Goal: Task Accomplishment & Management: Manage account settings

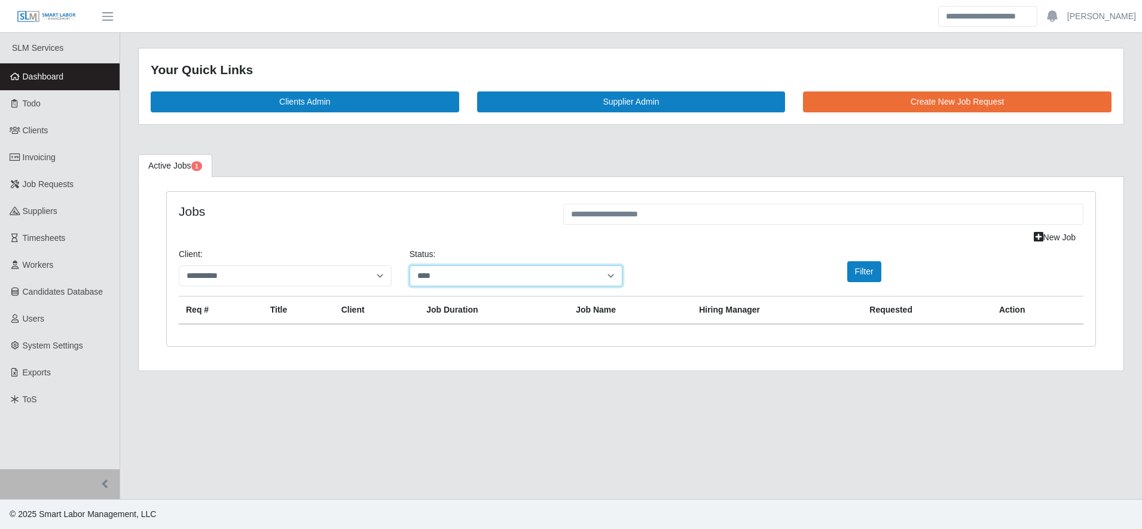
click at [472, 273] on select "**********" at bounding box center [515, 275] width 213 height 21
click at [469, 287] on div "**********" at bounding box center [516, 272] width 231 height 48
click at [469, 282] on select "**********" at bounding box center [515, 275] width 213 height 21
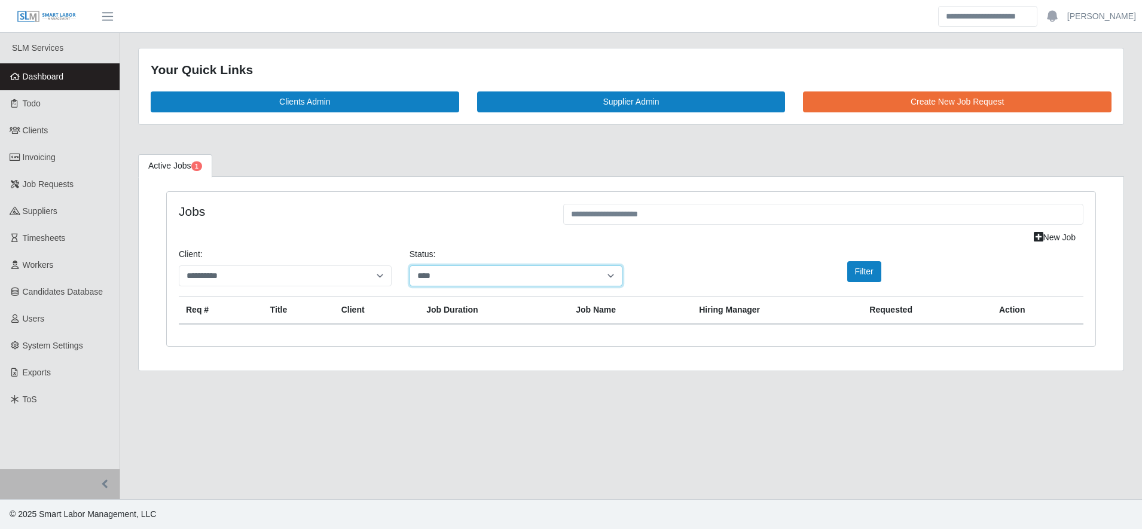
select select "*******"
click at [409, 265] on select "**********" at bounding box center [515, 275] width 213 height 21
click at [869, 288] on div "**********" at bounding box center [631, 272] width 922 height 48
click at [865, 279] on button "Filter" at bounding box center [864, 271] width 34 height 21
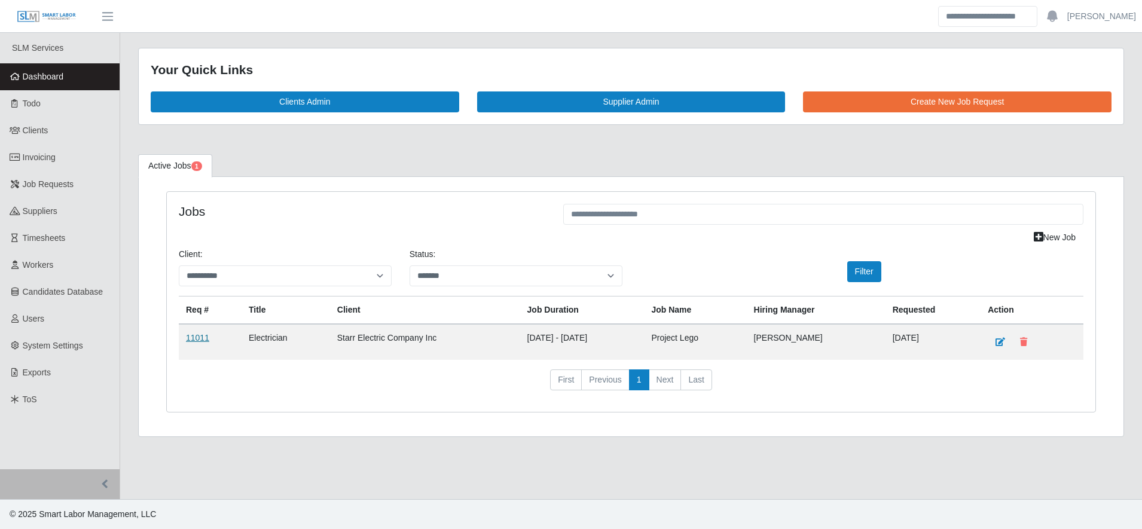
click at [192, 335] on link "11011" at bounding box center [197, 338] width 23 height 10
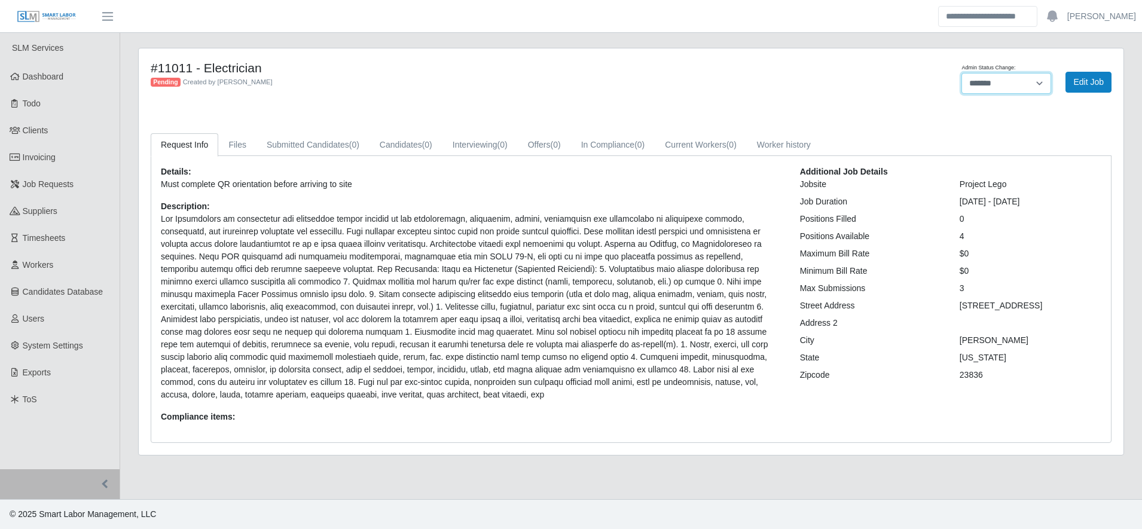
click at [977, 87] on select "******* **** ******" at bounding box center [1006, 83] width 90 height 21
select select "****"
click at [961, 73] on select "******* **** ******" at bounding box center [1006, 83] width 90 height 21
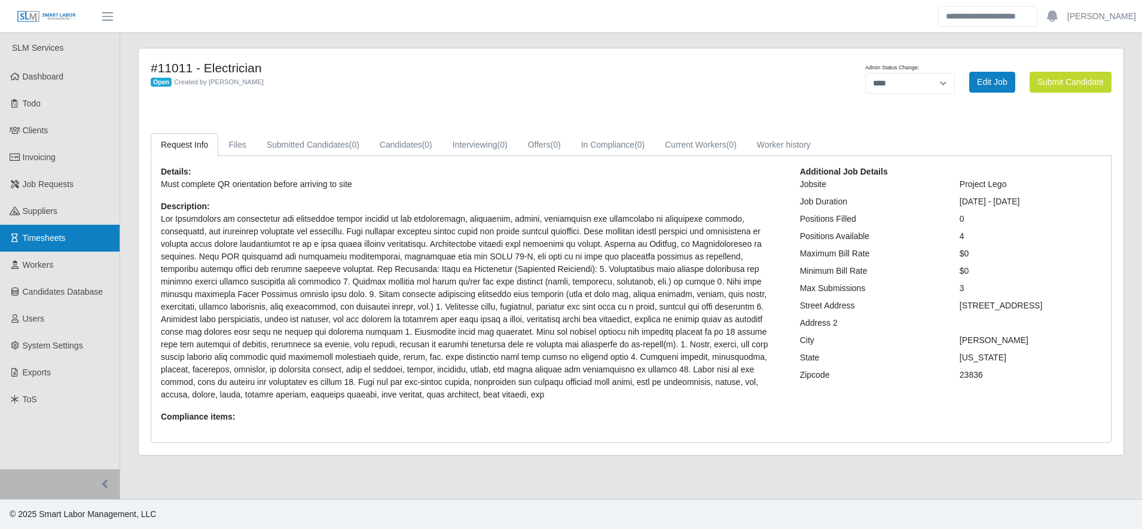
click at [77, 234] on link "Timesheets" at bounding box center [60, 238] width 120 height 27
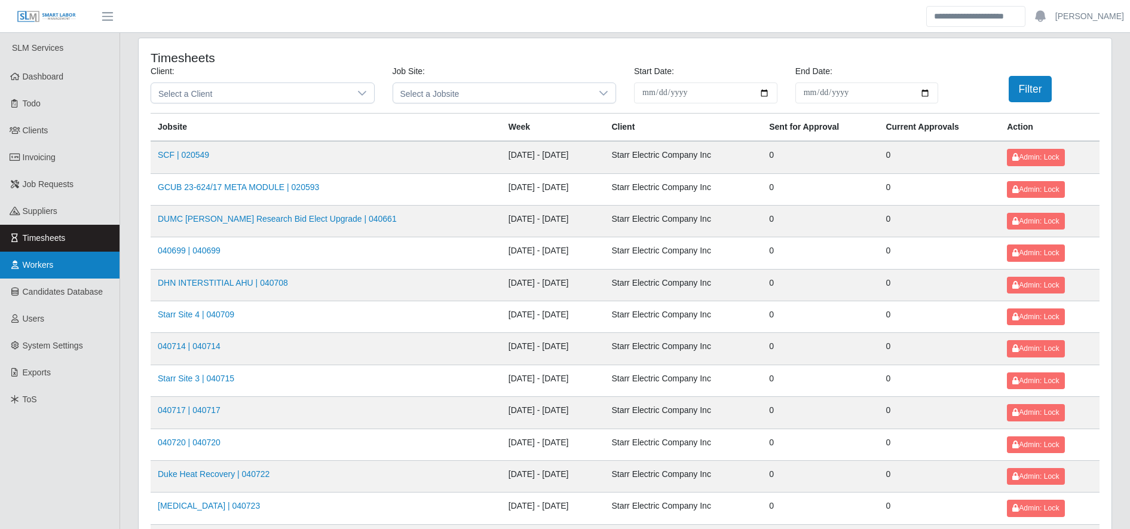
click at [99, 264] on link "Workers" at bounding box center [60, 265] width 120 height 27
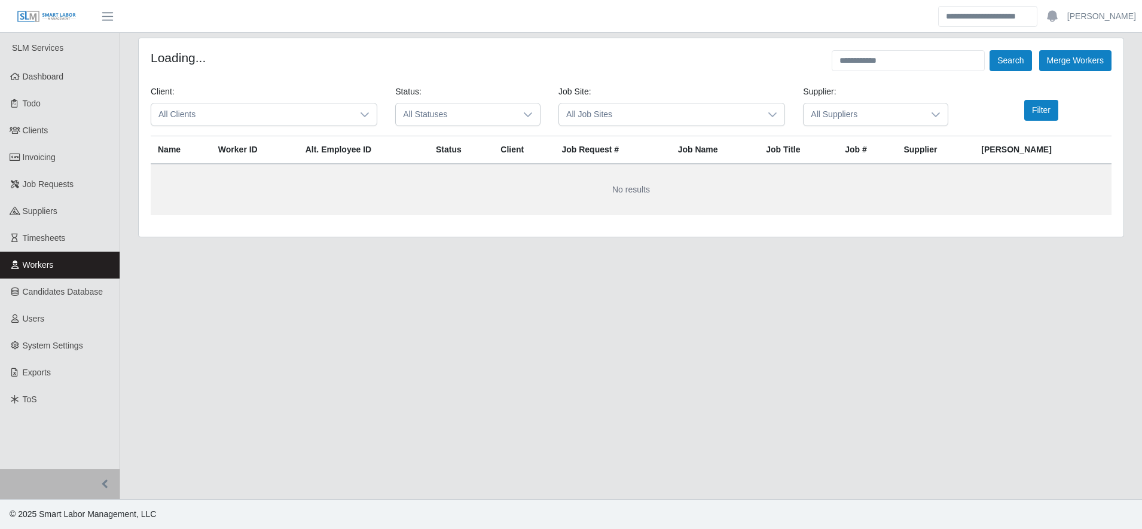
click at [901, 71] on form "Loading... Search Merge Workers Client: All Clients Status: All Statuses Job Si…" at bounding box center [631, 132] width 961 height 165
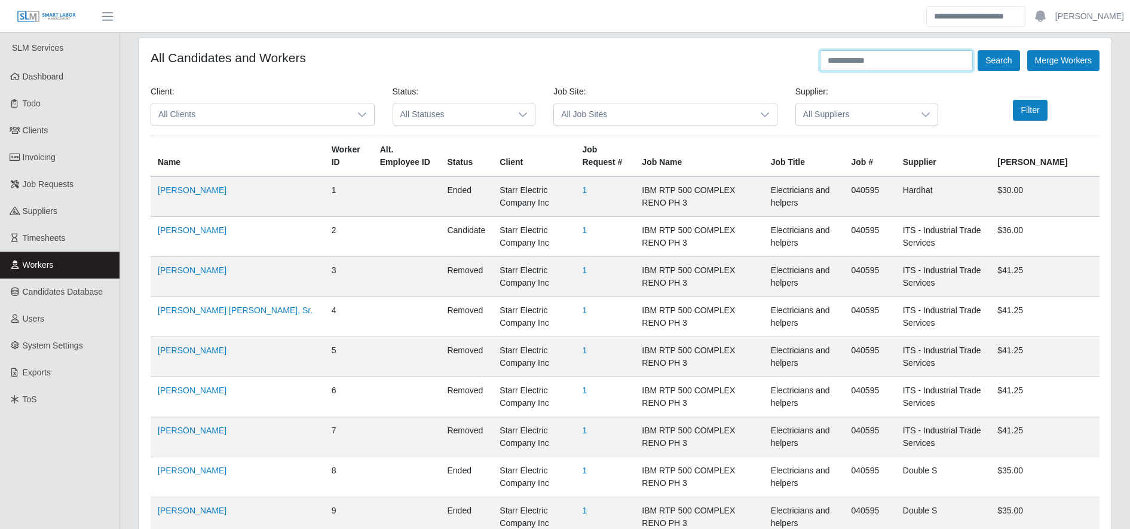
click at [897, 62] on input "text" at bounding box center [896, 60] width 153 height 21
type input "*******"
click at [1003, 70] on button "Search" at bounding box center [999, 60] width 42 height 21
click at [998, 55] on button "Search" at bounding box center [999, 60] width 42 height 21
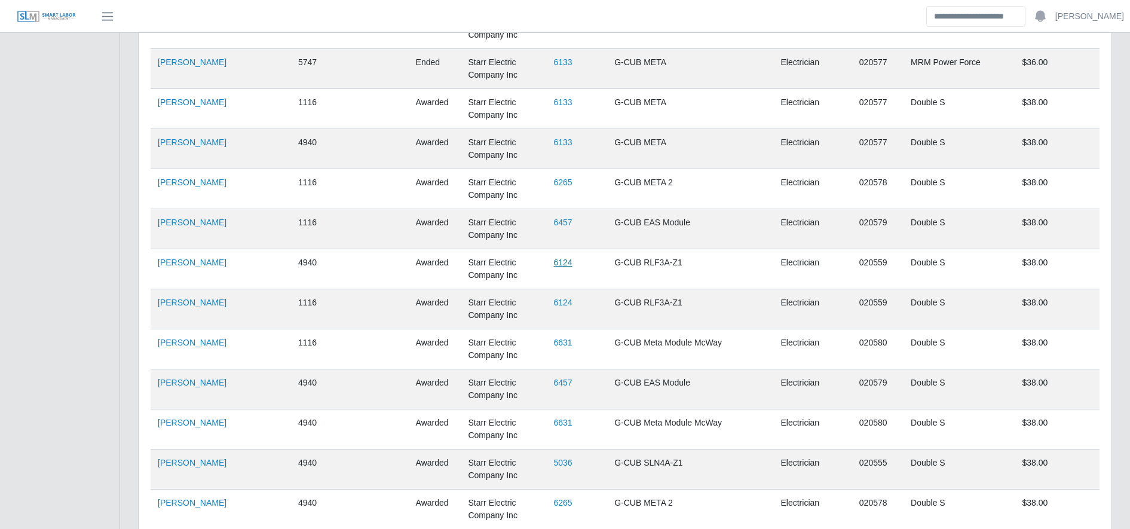
scroll to position [1838, 0]
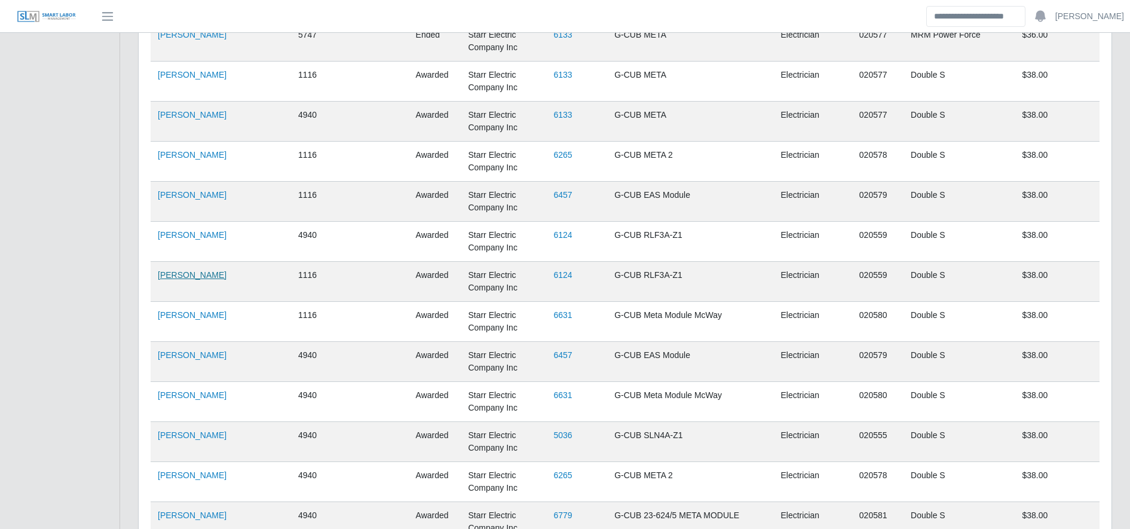
click at [195, 278] on link "Eduardo Ayala" at bounding box center [192, 275] width 69 height 10
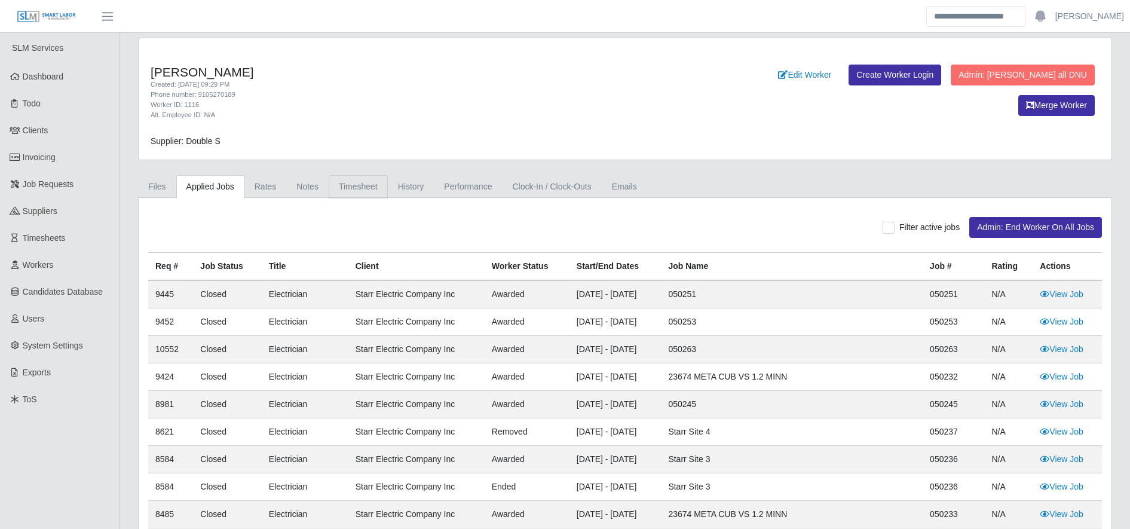
click at [363, 182] on link "Timesheet" at bounding box center [358, 186] width 59 height 23
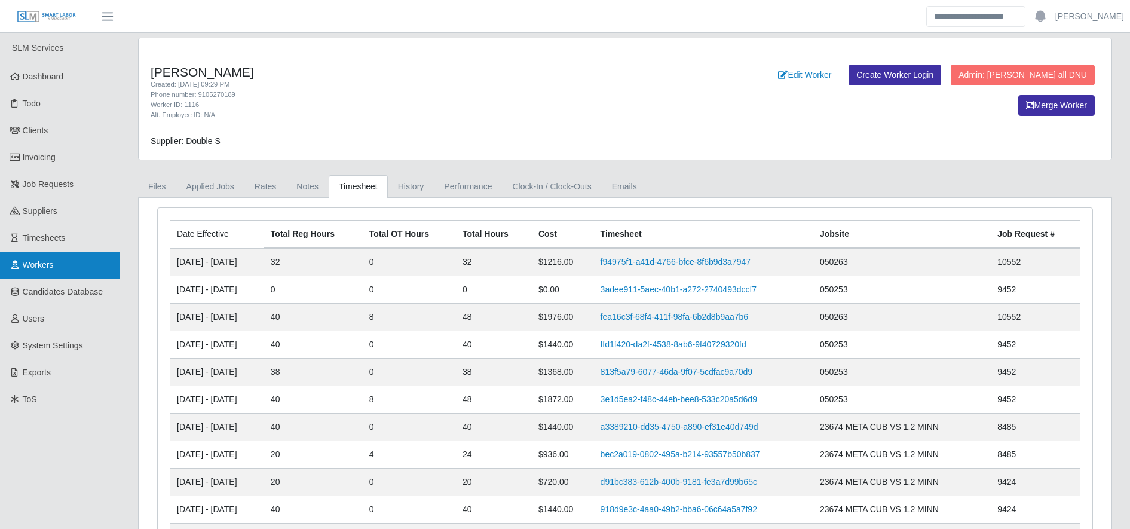
click at [41, 270] on span "Workers" at bounding box center [38, 265] width 31 height 10
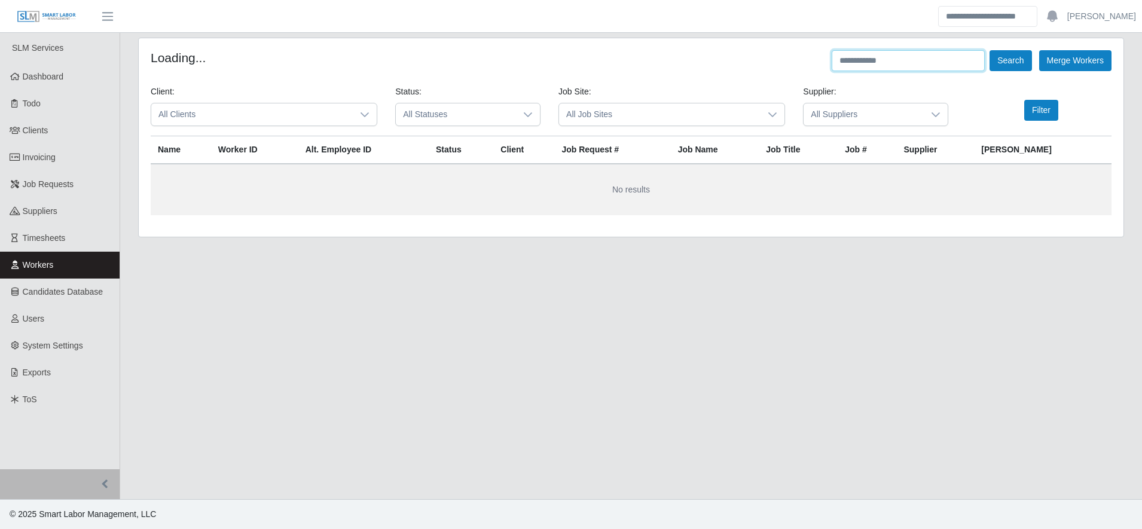
click at [875, 59] on input "text" at bounding box center [908, 60] width 153 height 21
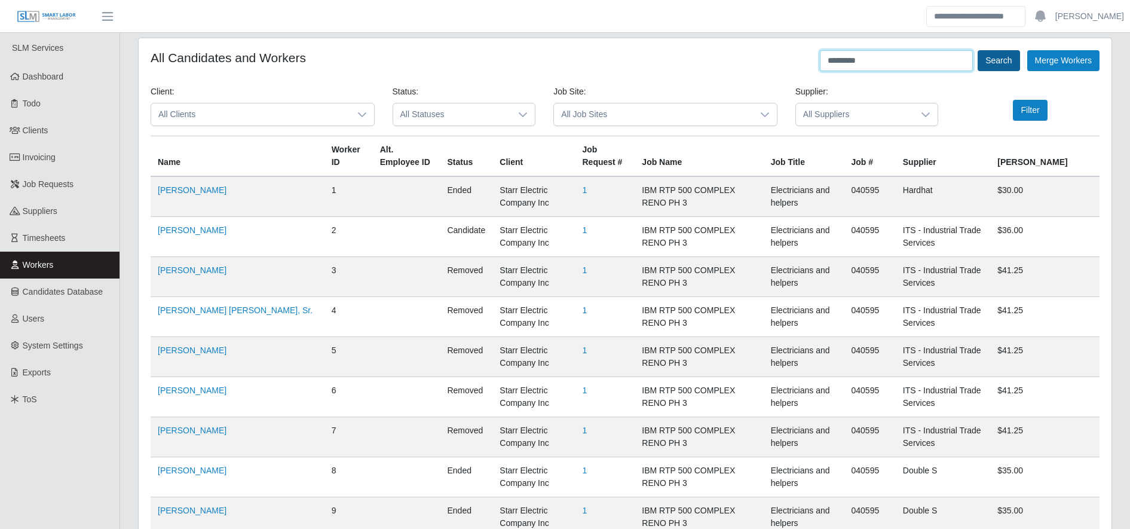
type input "*********"
click at [985, 54] on button "Search" at bounding box center [999, 60] width 42 height 21
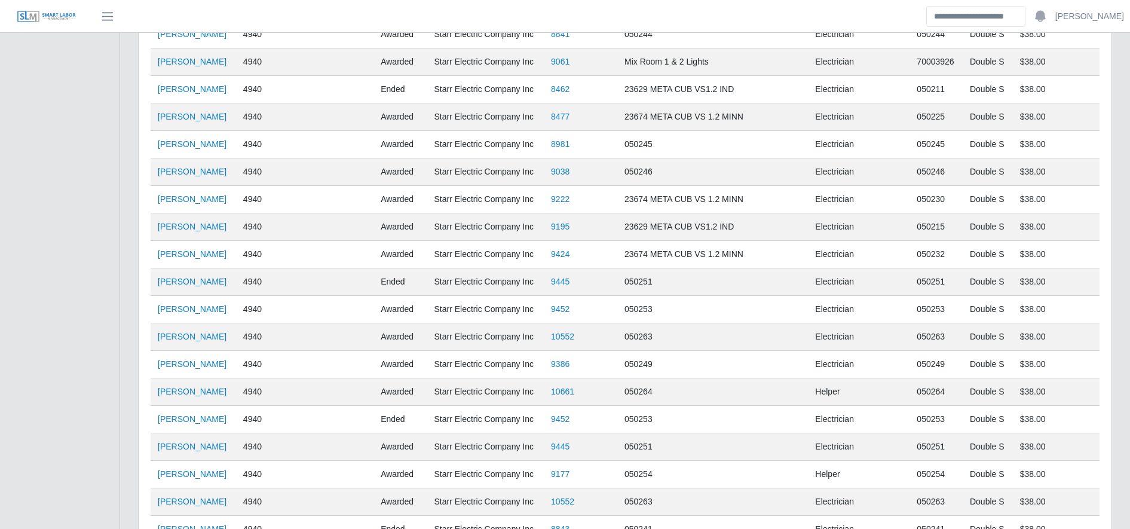
scroll to position [2359, 0]
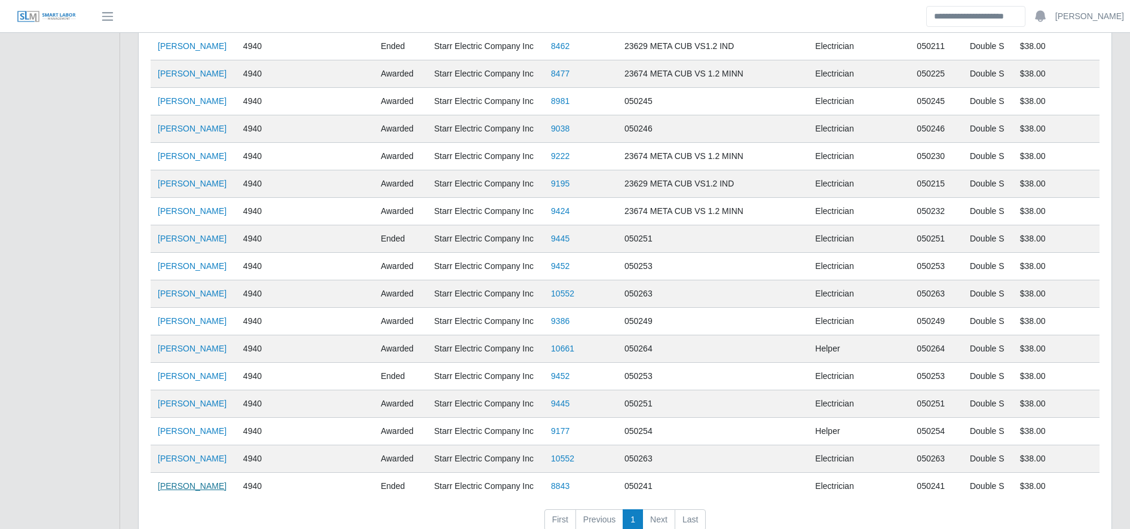
click at [195, 489] on link "Eduardo Barahona Moncada" at bounding box center [192, 486] width 69 height 10
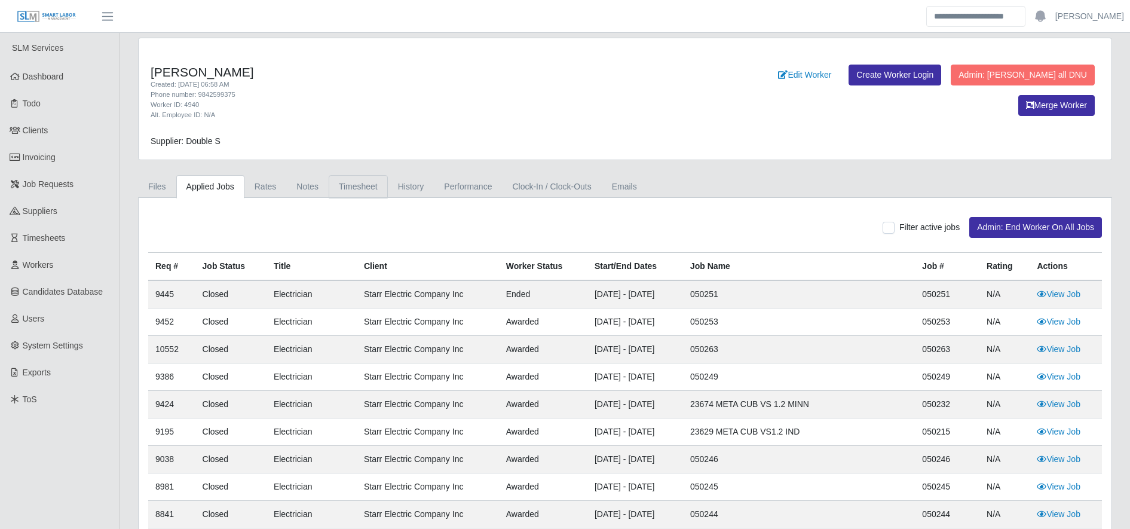
click at [366, 175] on link "Timesheet" at bounding box center [358, 186] width 59 height 23
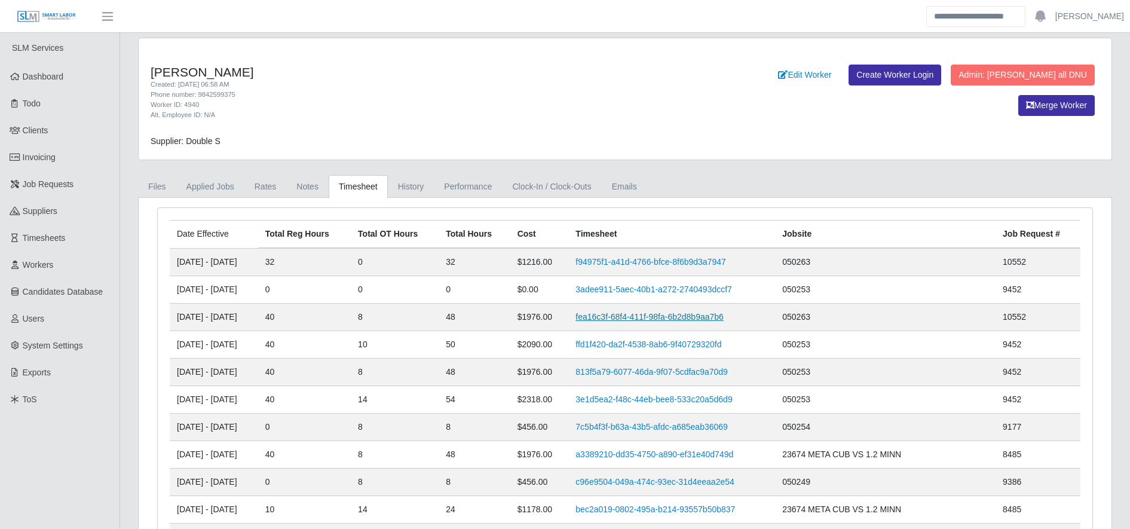
click at [641, 320] on link "fea16c3f-68f4-411f-98fa-6b2d8b9aa7b6" at bounding box center [650, 317] width 148 height 10
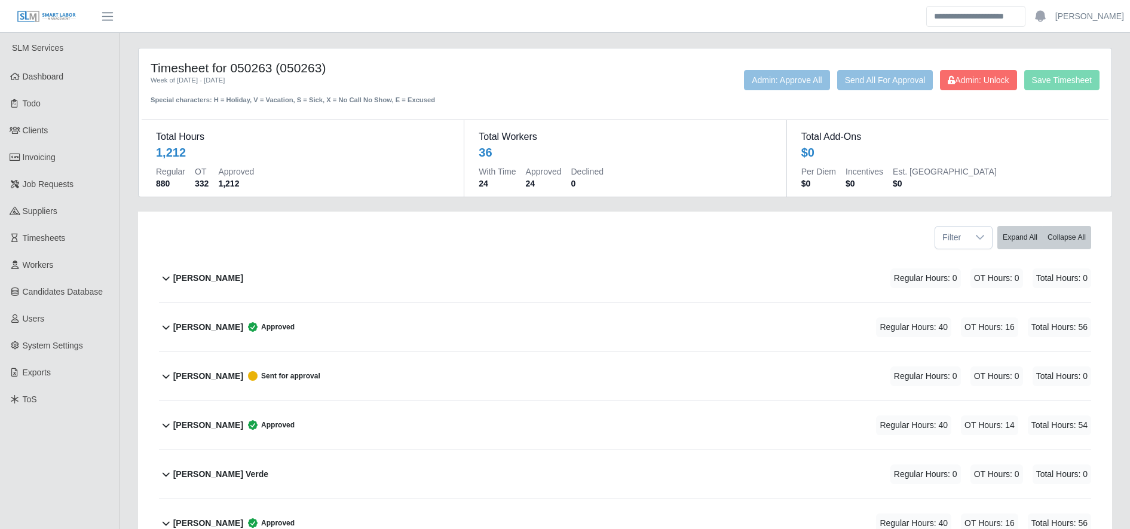
scroll to position [341, 0]
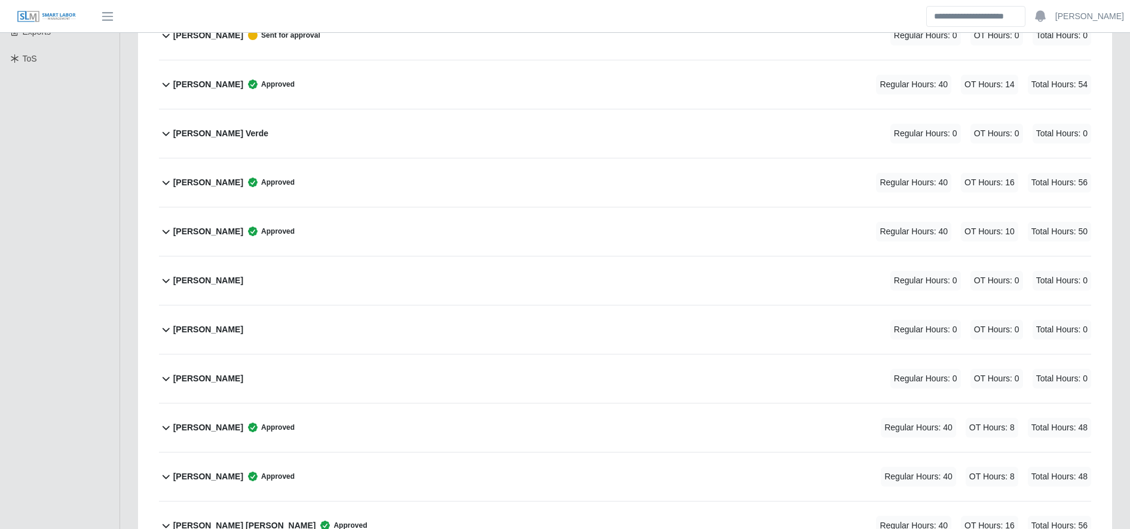
click at [398, 414] on div "Eduardo Barahona Moncada Approved Regular Hours: 40 OT Hours: 8 Total Hours: 48" at bounding box center [632, 428] width 918 height 48
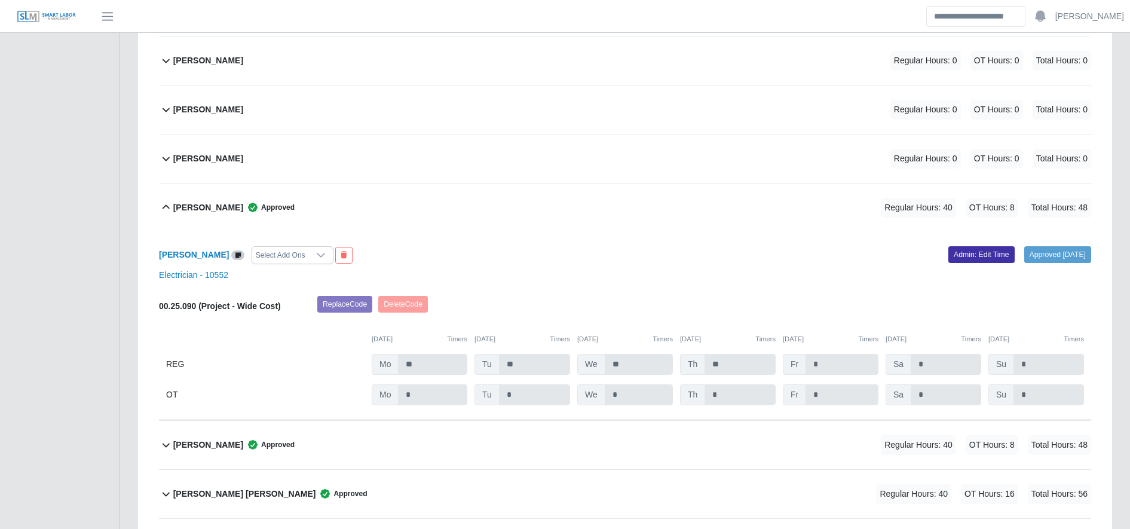
scroll to position [570, 0]
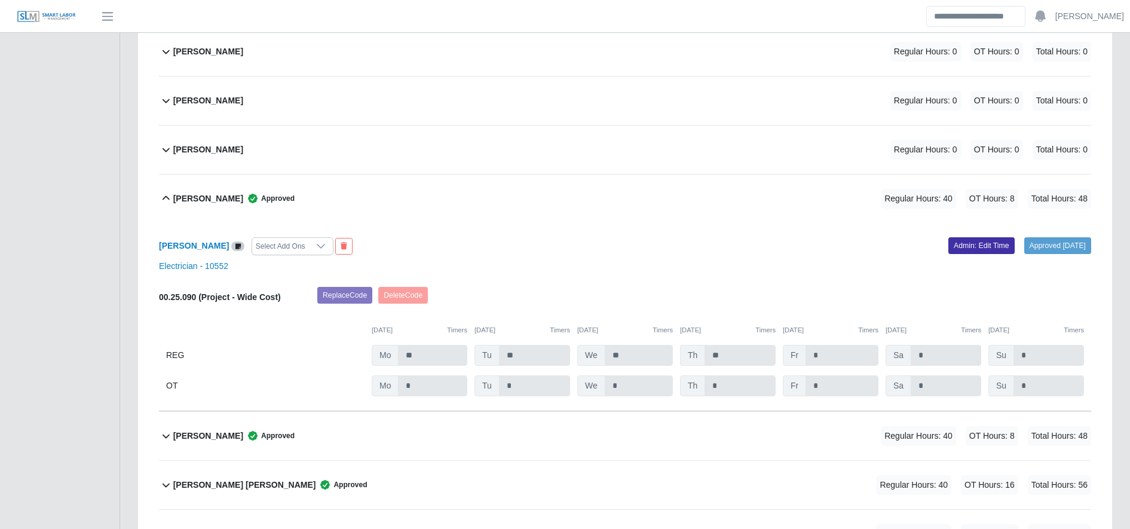
click at [390, 412] on div "Eduardo Ayala Approved Regular Hours: 40 OT Hours: 8 Total Hours: 48" at bounding box center [632, 436] width 918 height 48
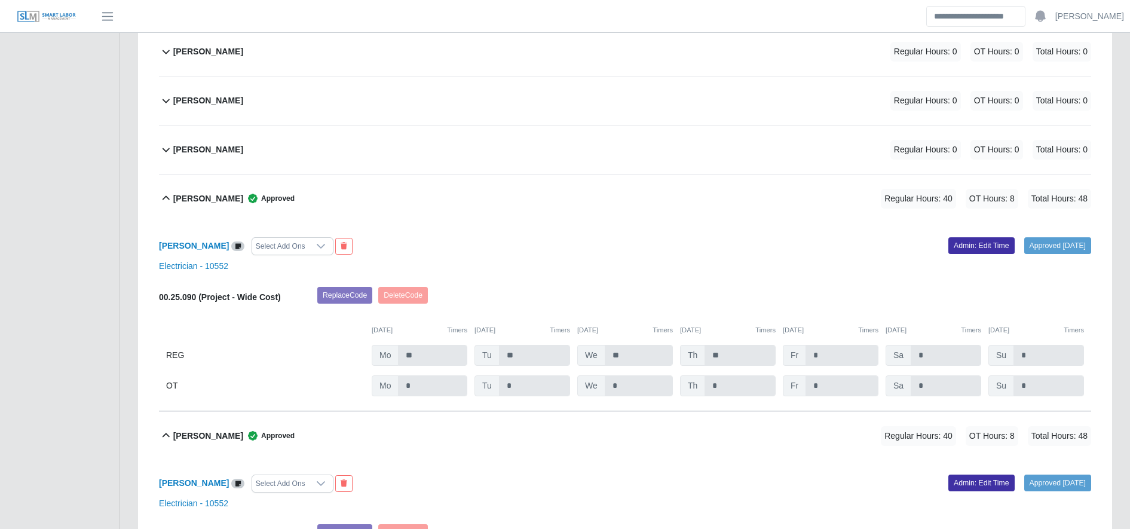
scroll to position [744, 0]
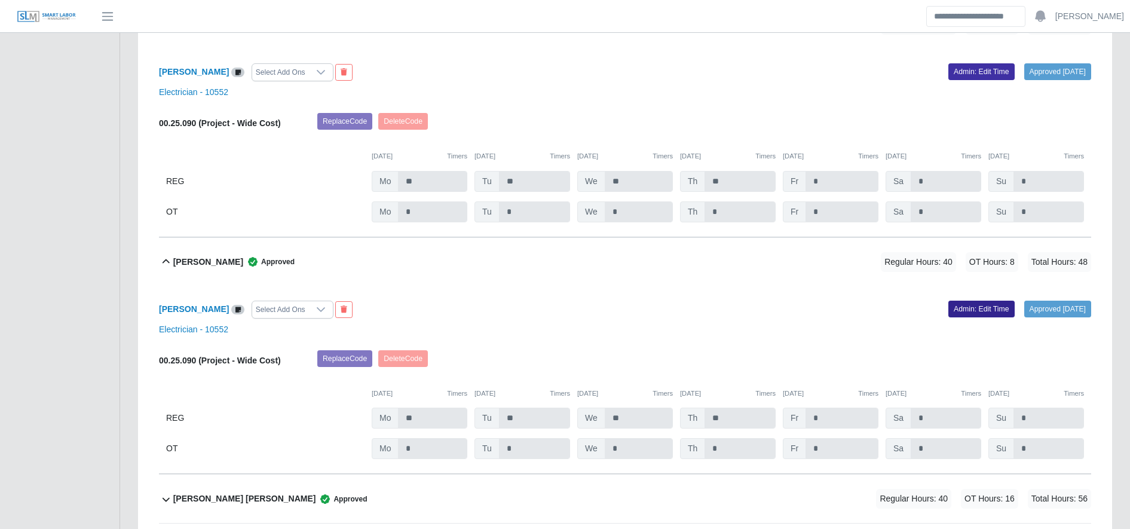
click at [965, 314] on link "Admin: Edit Time" at bounding box center [982, 309] width 66 height 17
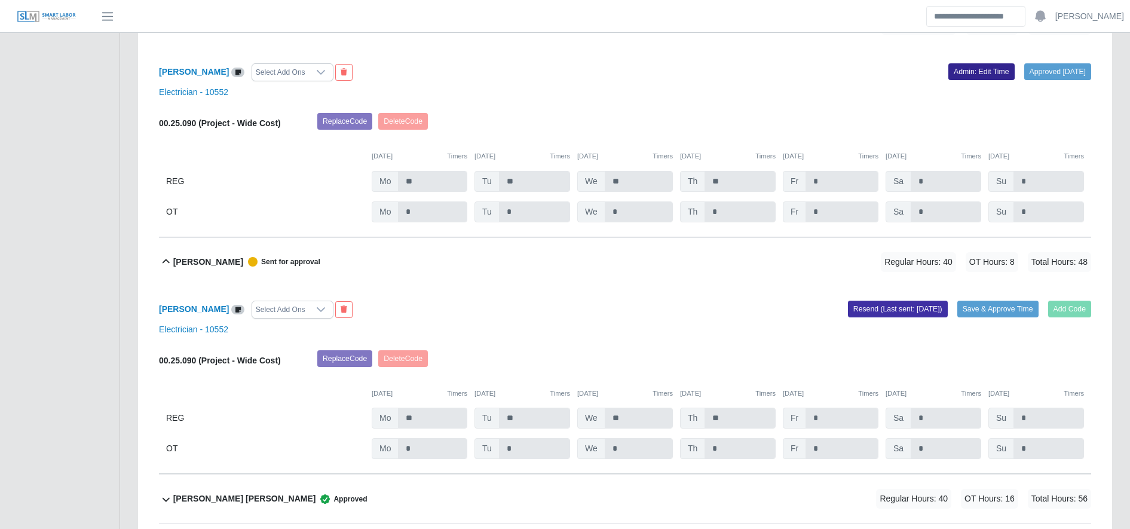
click at [977, 75] on link "Admin: Edit Time" at bounding box center [982, 71] width 66 height 17
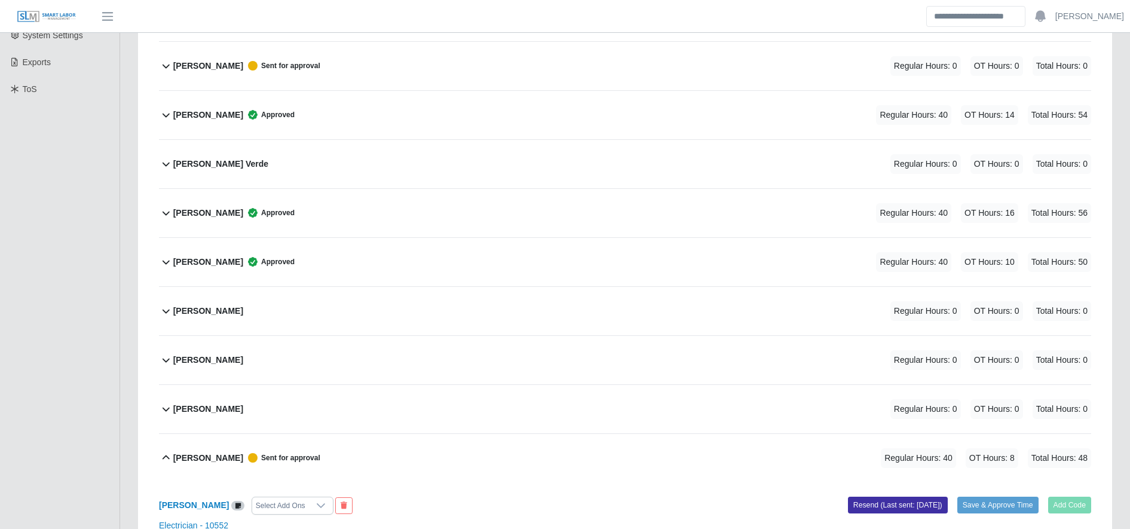
scroll to position [0, 0]
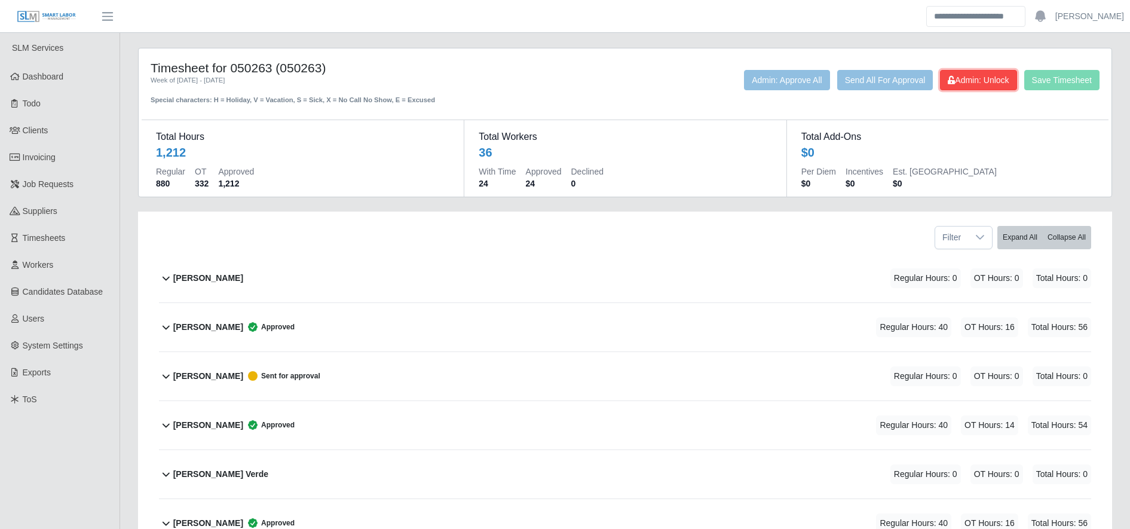
click at [978, 88] on button "Admin: Unlock" at bounding box center [978, 80] width 77 height 20
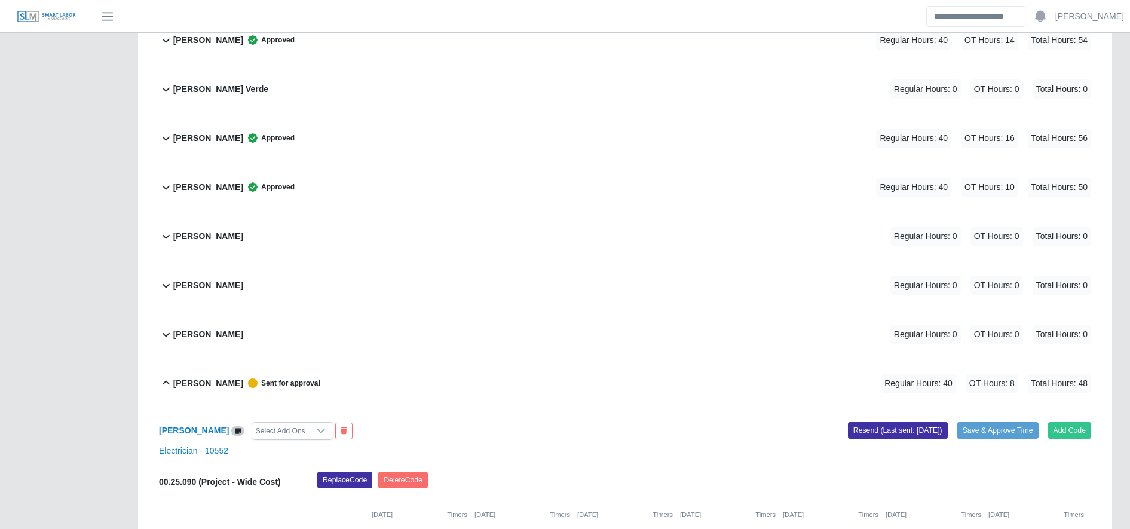
scroll to position [570, 0]
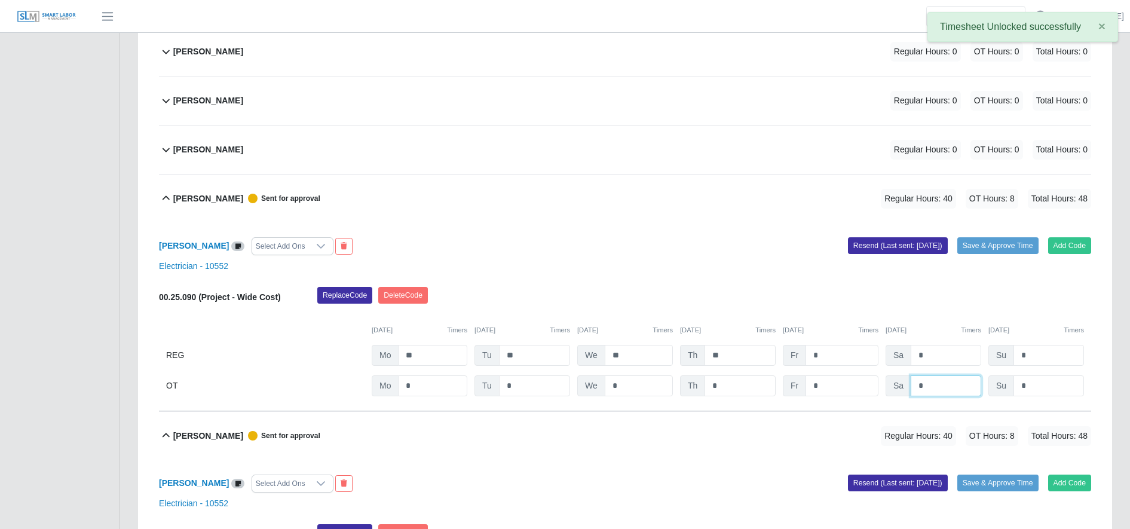
click at [0, 0] on input "*" at bounding box center [0, 0] width 0 height 0
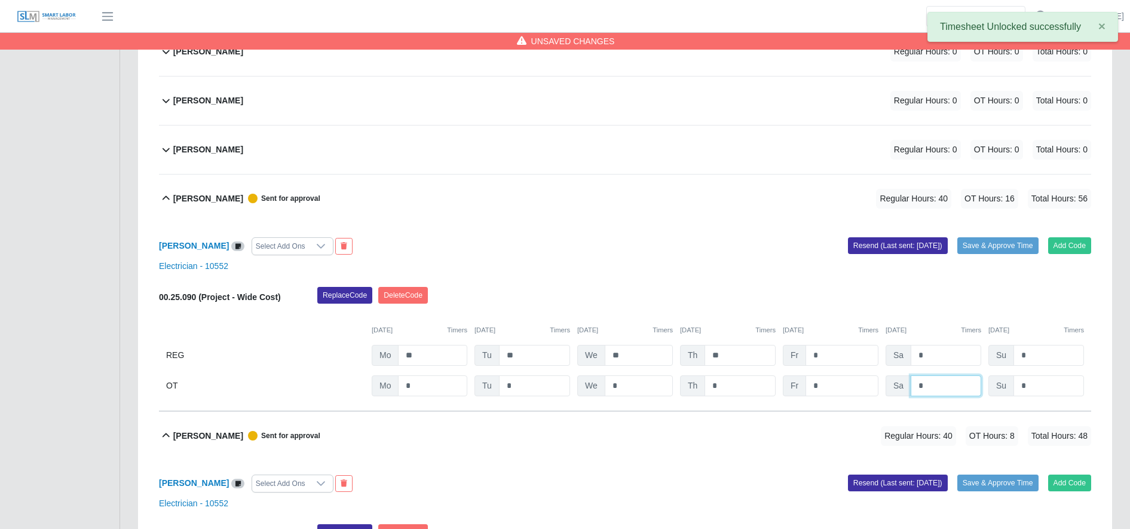
scroll to position [731, 0]
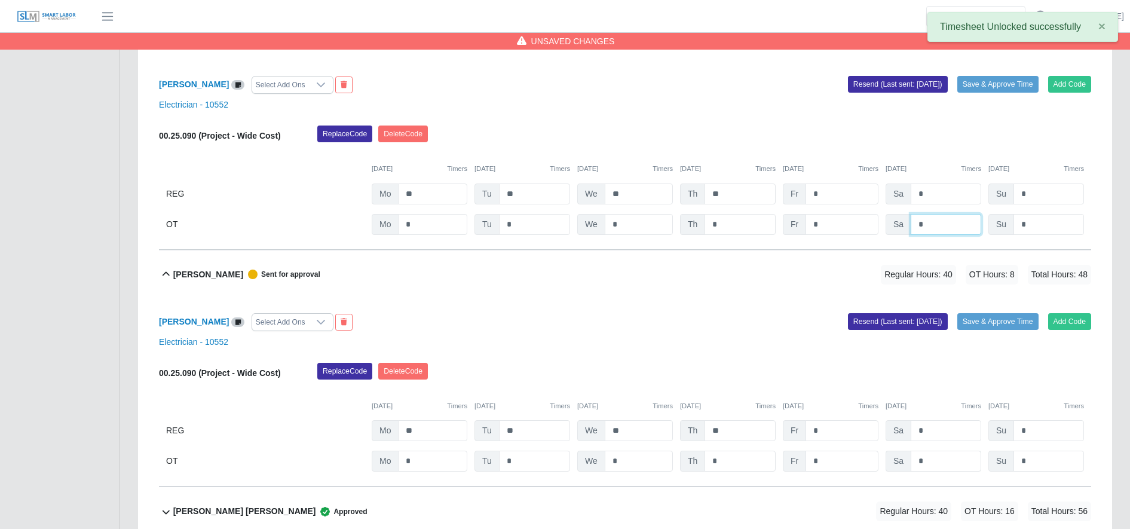
type input "*"
click at [0, 0] on input "*" at bounding box center [0, 0] width 0 height 0
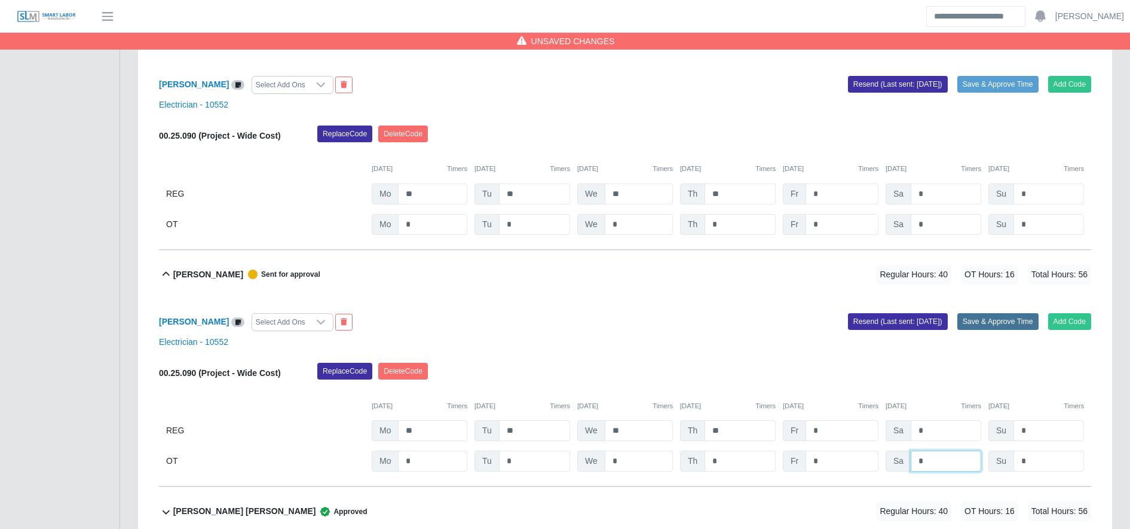
type input "*"
click at [989, 319] on button "Save & Approve Time" at bounding box center [998, 321] width 81 height 17
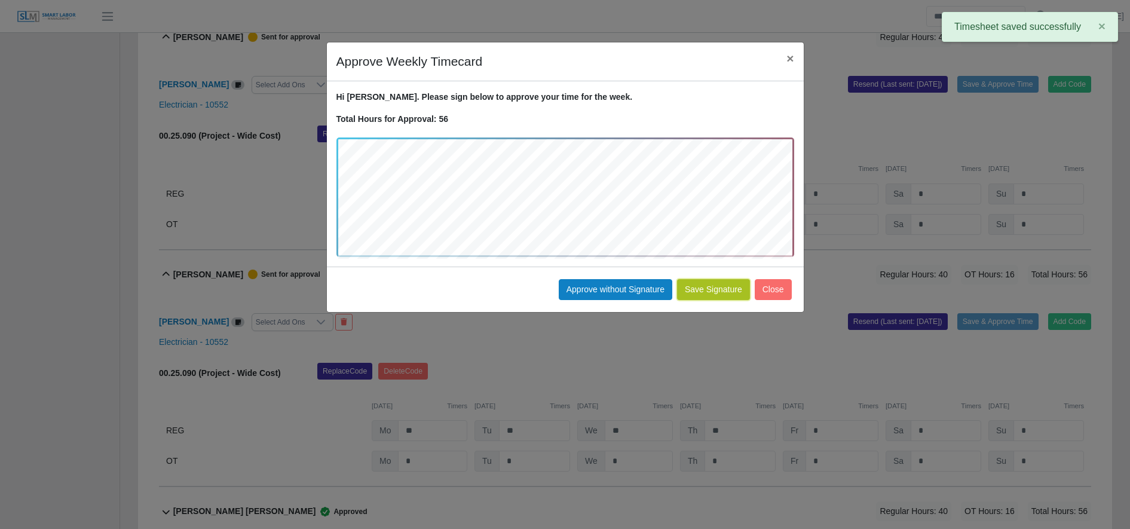
click at [723, 295] on button "Save Signature" at bounding box center [713, 289] width 73 height 21
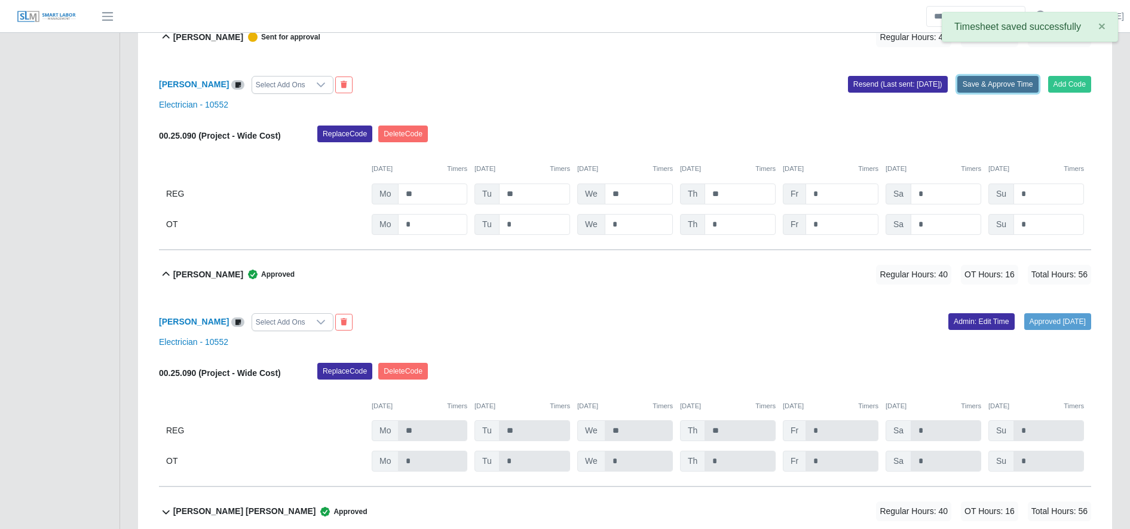
click at [1006, 88] on button "Save & Approve Time" at bounding box center [998, 84] width 81 height 17
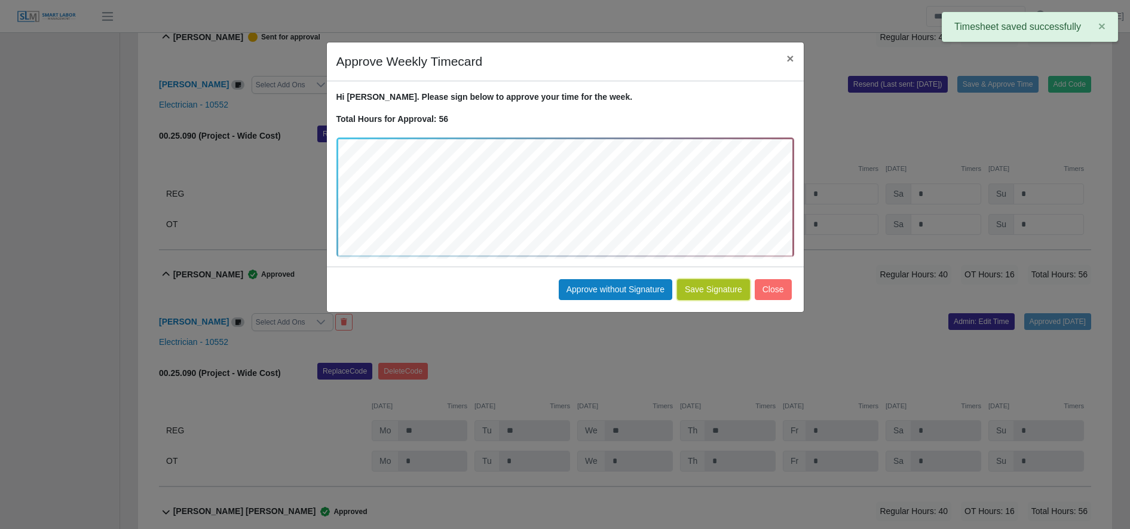
click at [715, 290] on button "Save Signature" at bounding box center [713, 289] width 73 height 21
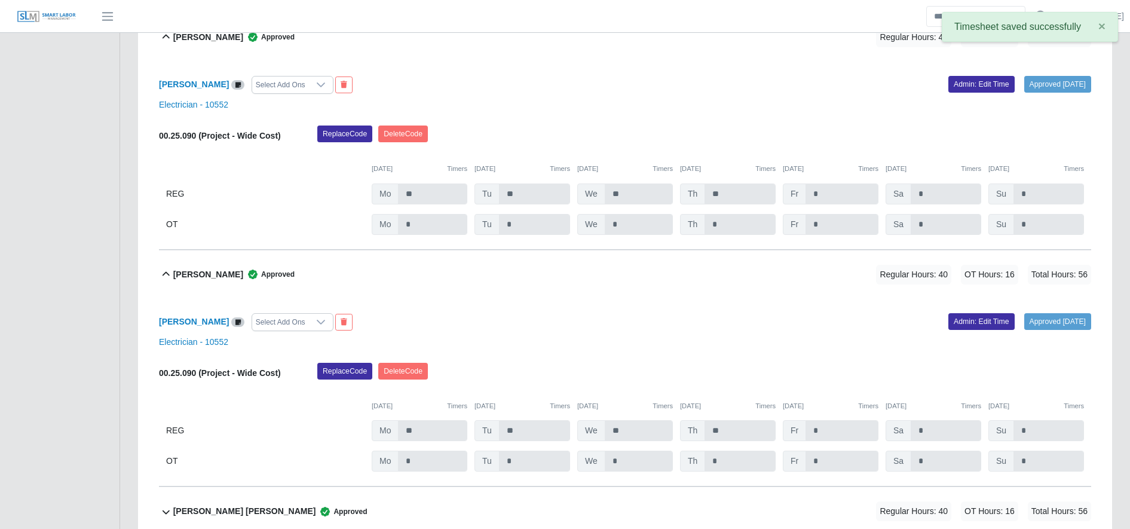
click at [751, 169] on div "08/14/2025 Timers" at bounding box center [728, 169] width 96 height 10
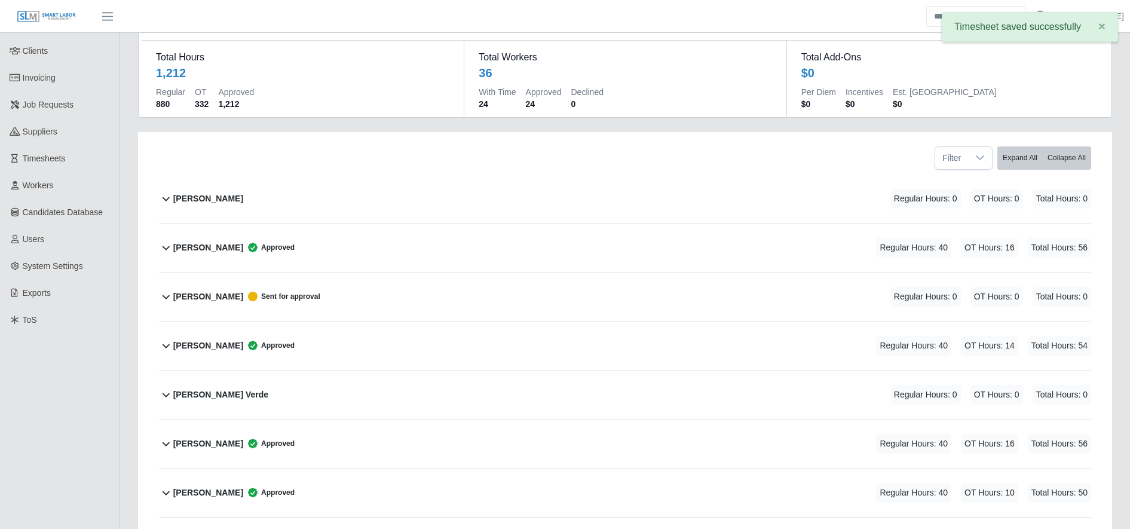
scroll to position [0, 0]
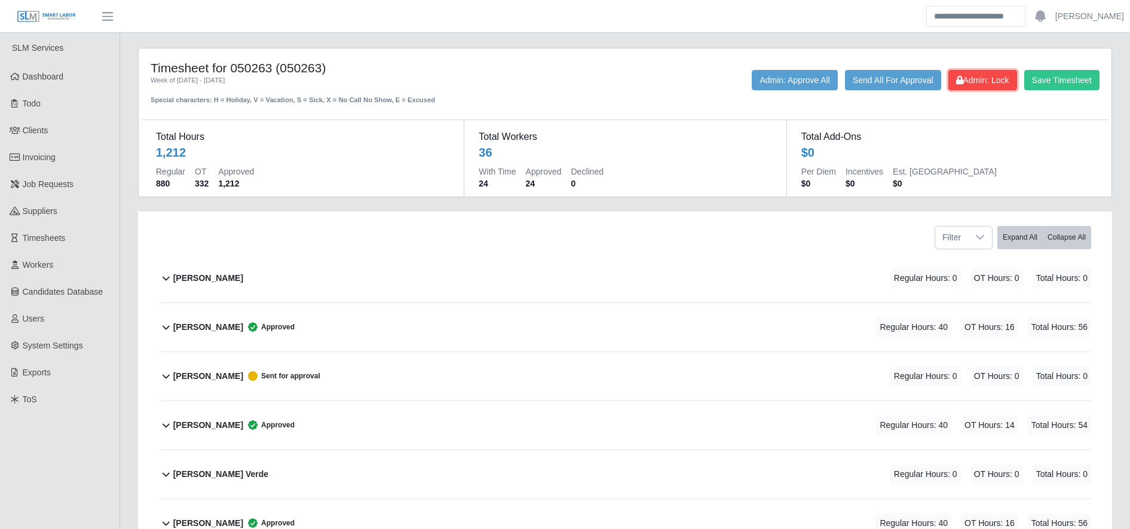
click at [989, 77] on span "Admin: Lock" at bounding box center [982, 80] width 53 height 10
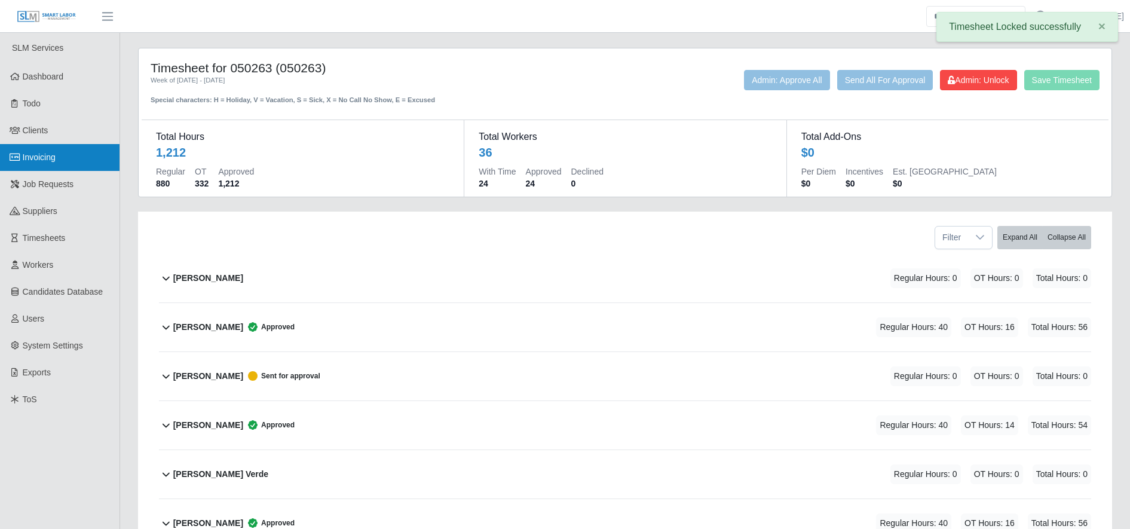
click at [84, 149] on link "Invoicing" at bounding box center [60, 157] width 120 height 27
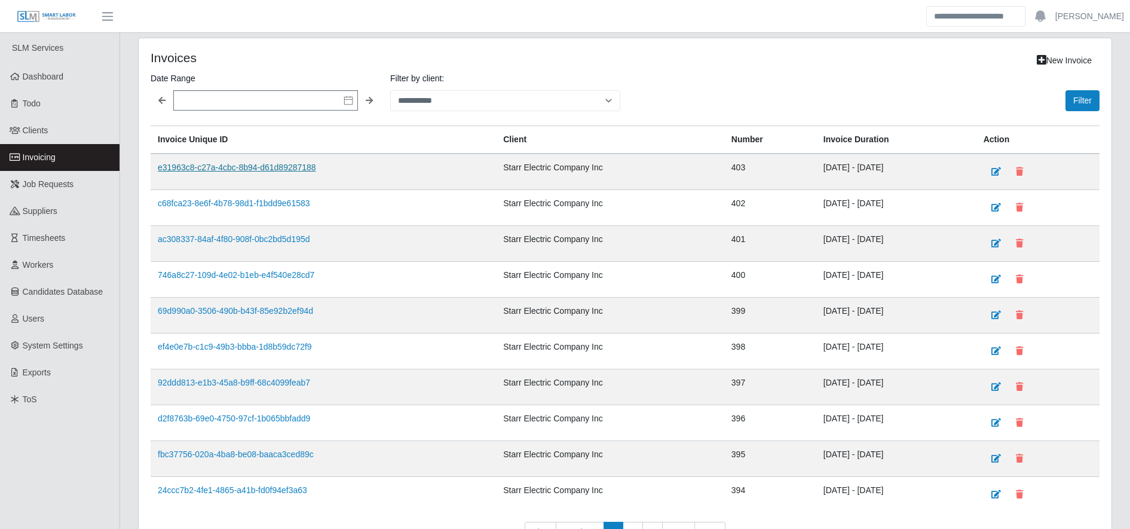
click at [198, 164] on link "e31963c8-c27a-4cbc-8b94-d61d89287188" at bounding box center [237, 168] width 158 height 10
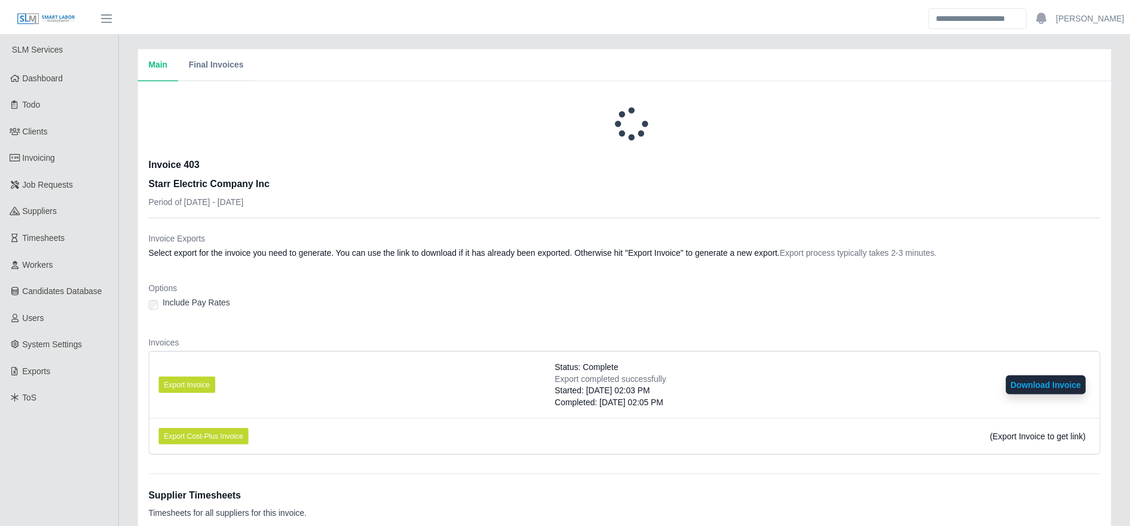
scroll to position [217, 0]
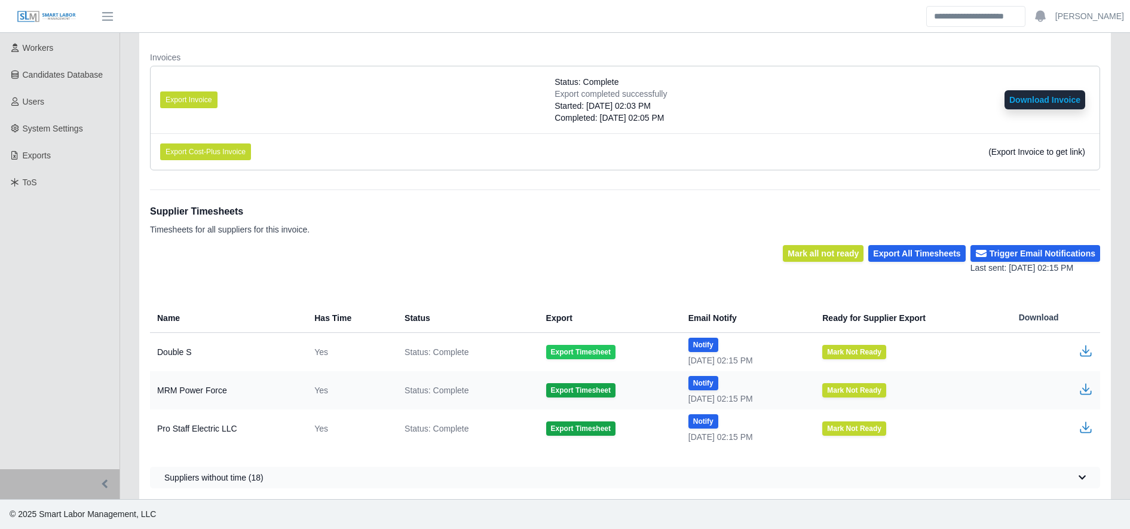
click at [577, 348] on button "Export Timesheet" at bounding box center [580, 352] width 69 height 14
click at [1081, 350] on icon "button" at bounding box center [1086, 351] width 14 height 14
